Goal: Check status: Check status

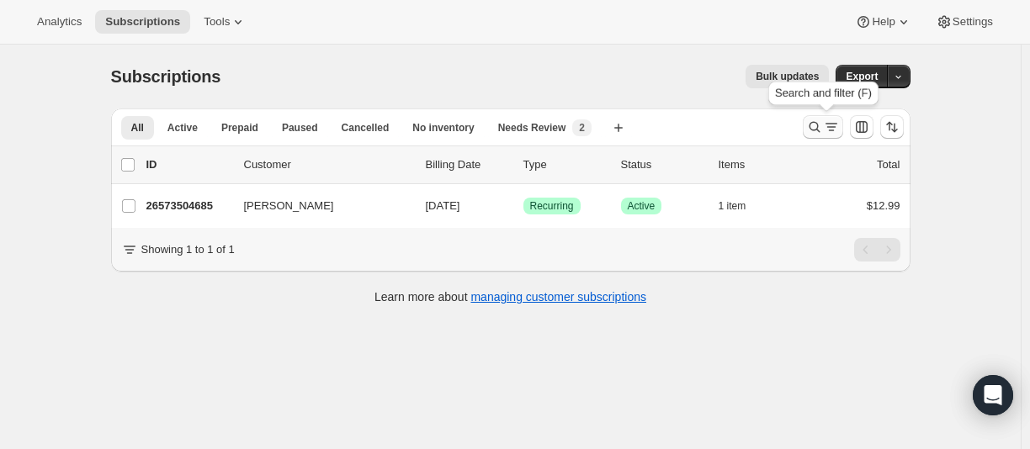
click at [809, 131] on icon "Search and filter results" at bounding box center [814, 127] width 17 height 17
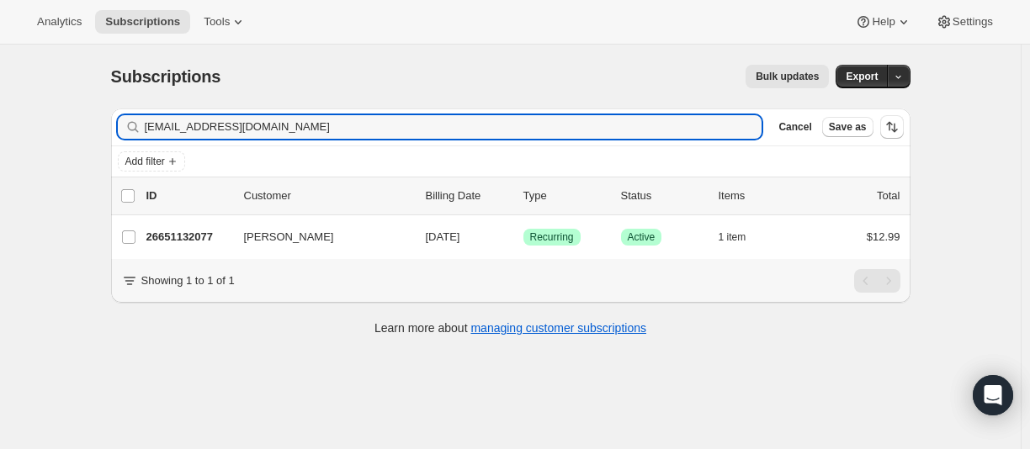
type input "[EMAIL_ADDRESS][DOMAIN_NAME]"
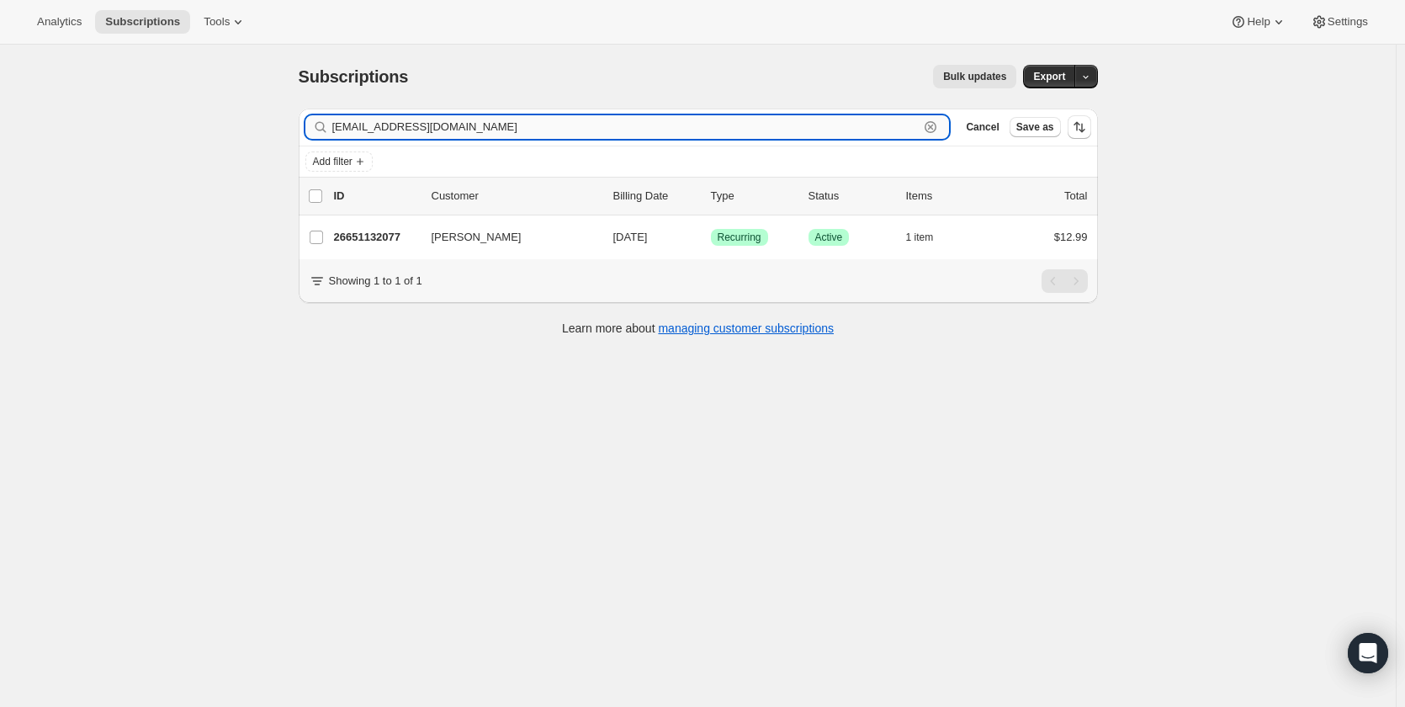
click at [365, 125] on input "[EMAIL_ADDRESS][DOMAIN_NAME]" at bounding box center [625, 127] width 587 height 24
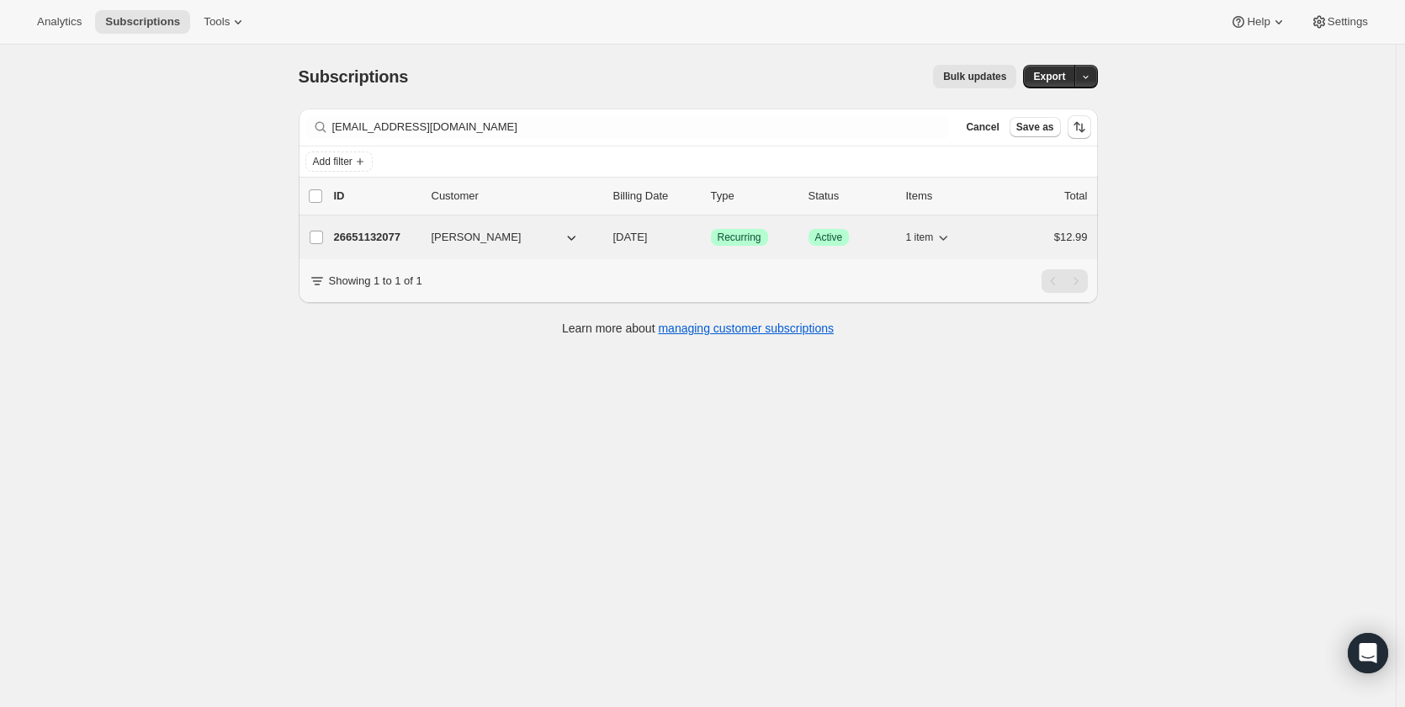
click at [345, 234] on p "26651132077" at bounding box center [376, 237] width 84 height 17
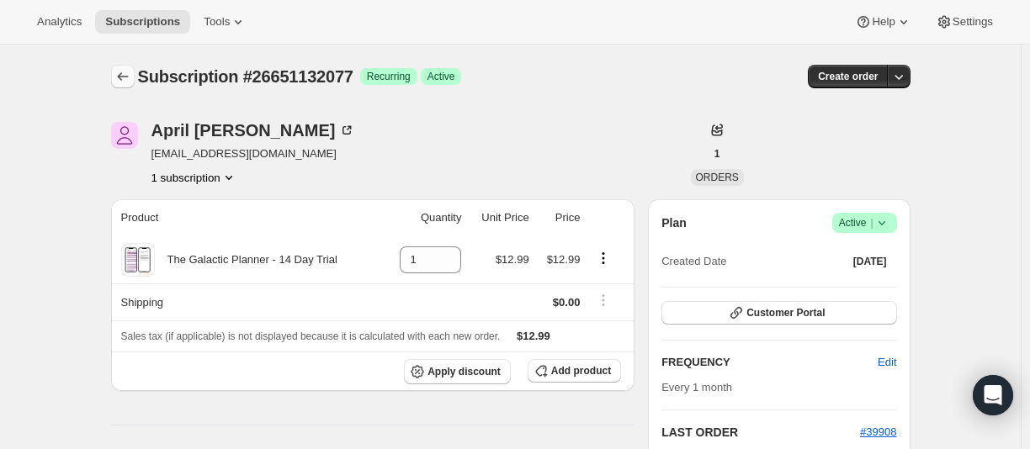
click at [126, 82] on icon "Subscriptions" at bounding box center [122, 76] width 17 height 17
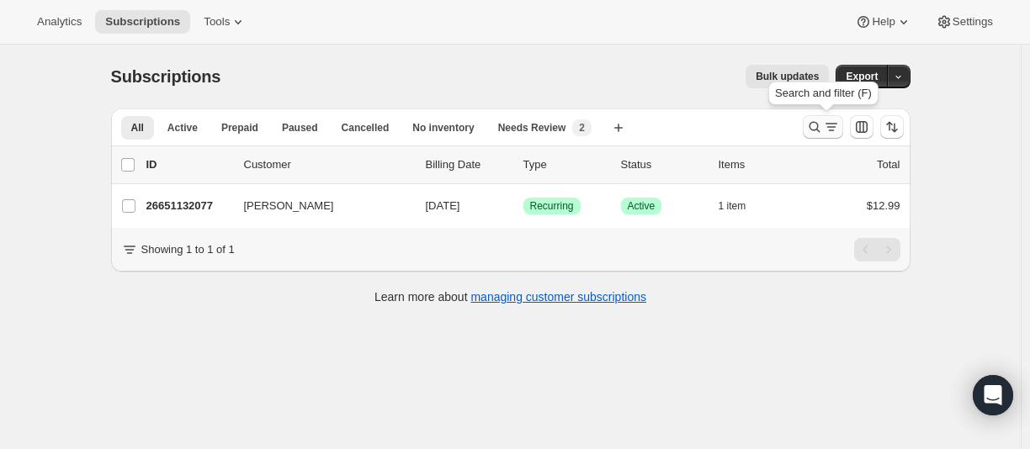
click at [807, 132] on button "Search and filter results" at bounding box center [822, 127] width 40 height 24
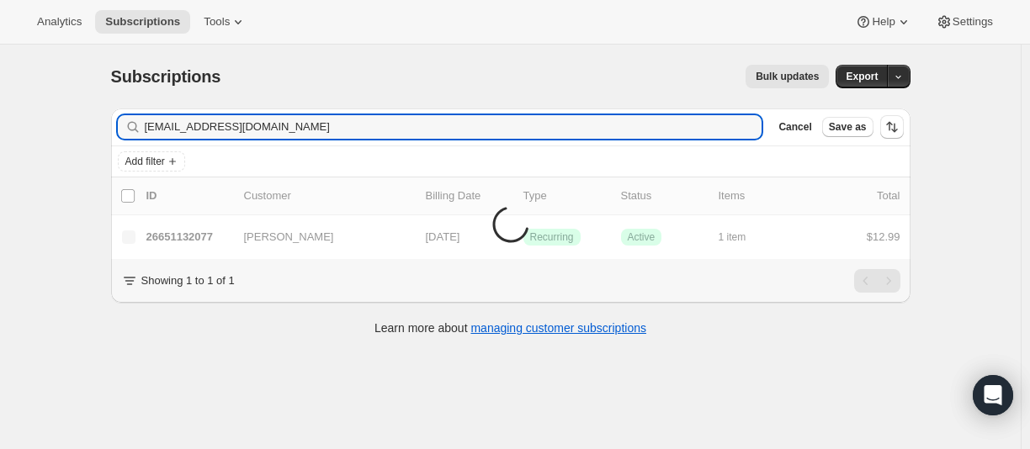
type input "[EMAIL_ADDRESS][DOMAIN_NAME]"
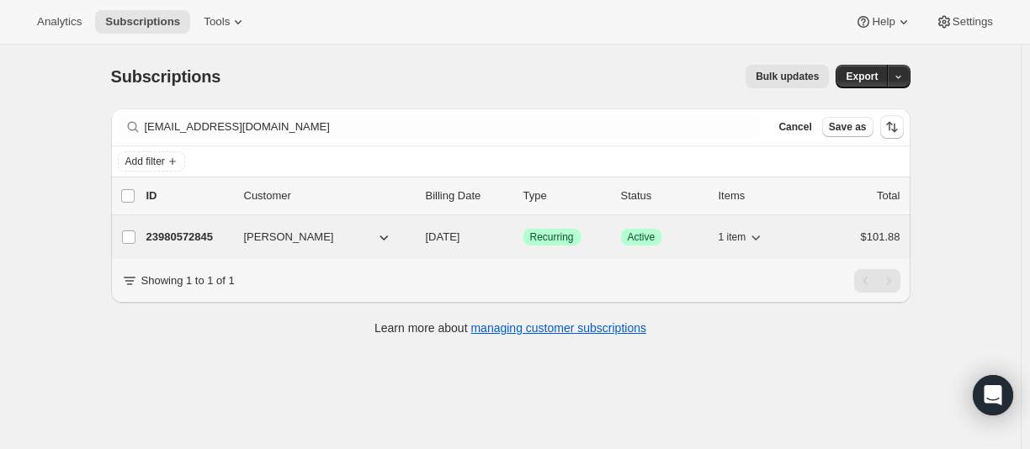
click at [207, 236] on p "23980572845" at bounding box center [188, 237] width 84 height 17
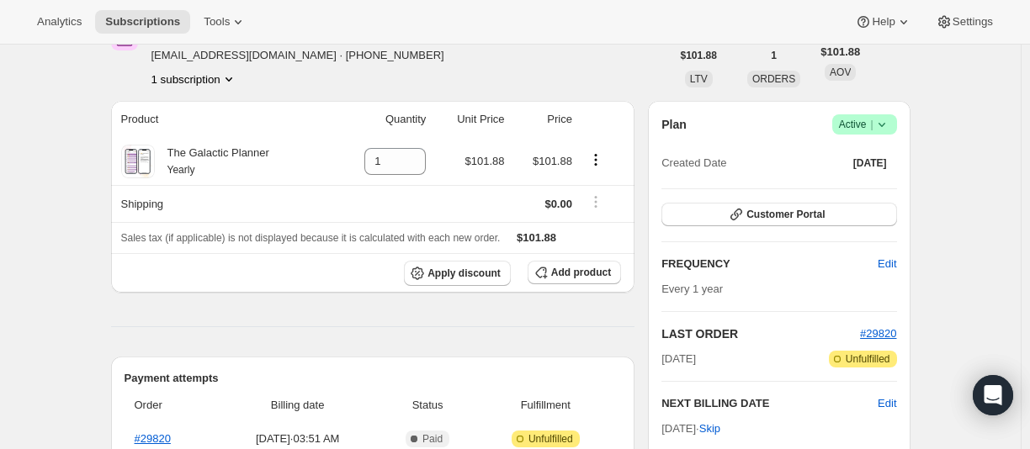
scroll to position [84, 0]
